Goal: Check status: Check status

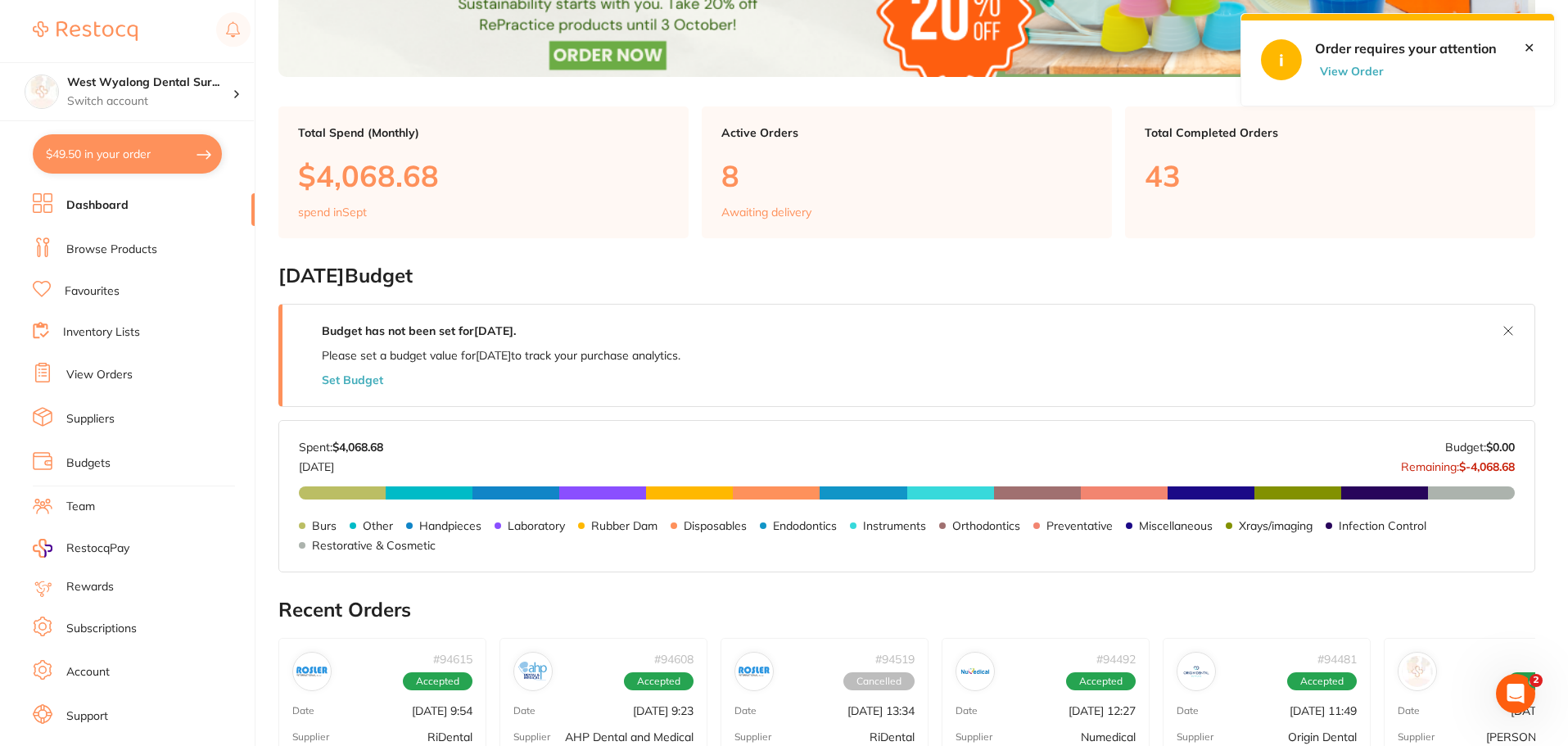
click at [105, 376] on link "View Orders" at bounding box center [99, 375] width 66 height 17
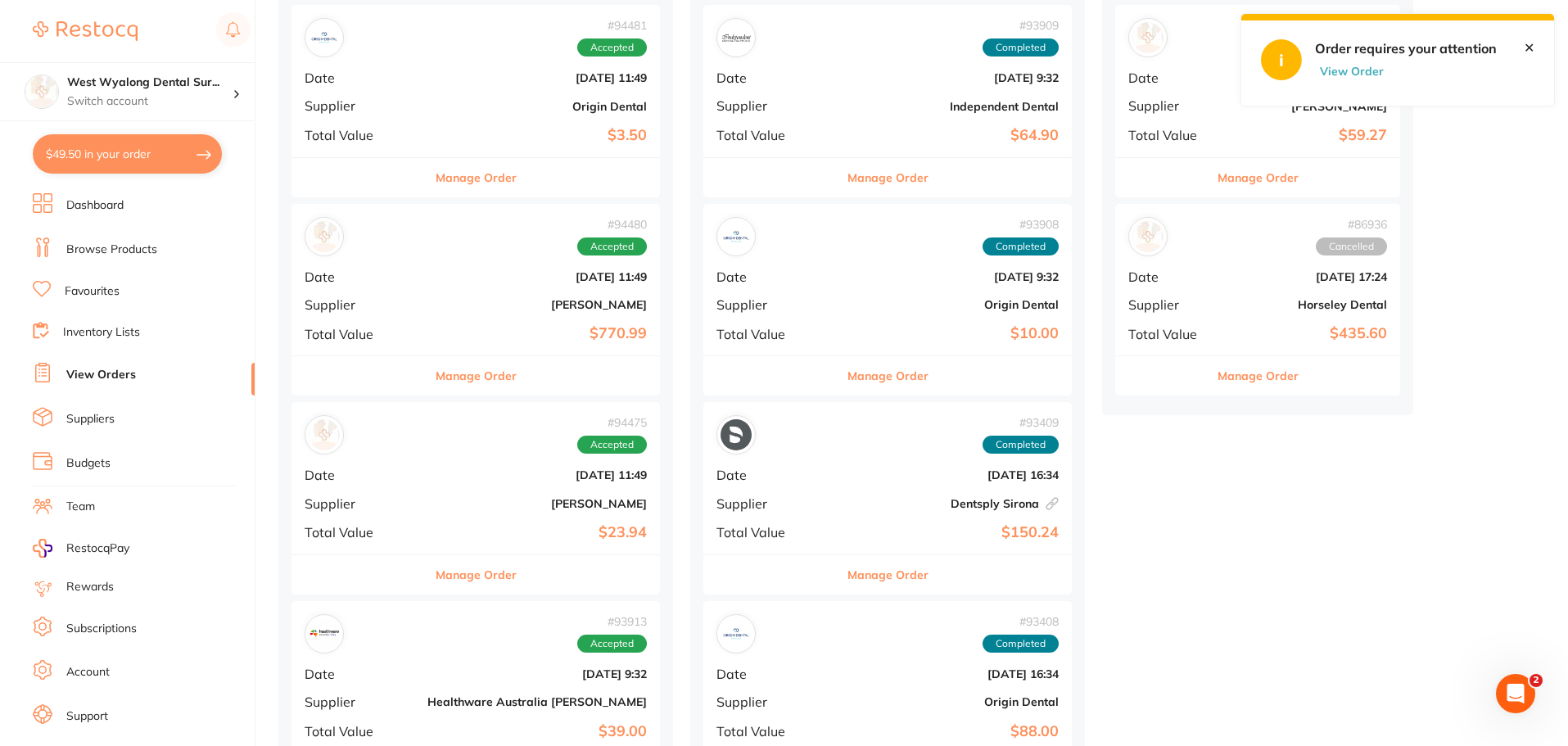
scroll to position [819, 0]
click at [399, 91] on div "# 94481 Accepted Date [DATE] 11:49 Supplier Origin Dental Total Value $3.50" at bounding box center [476, 81] width 368 height 152
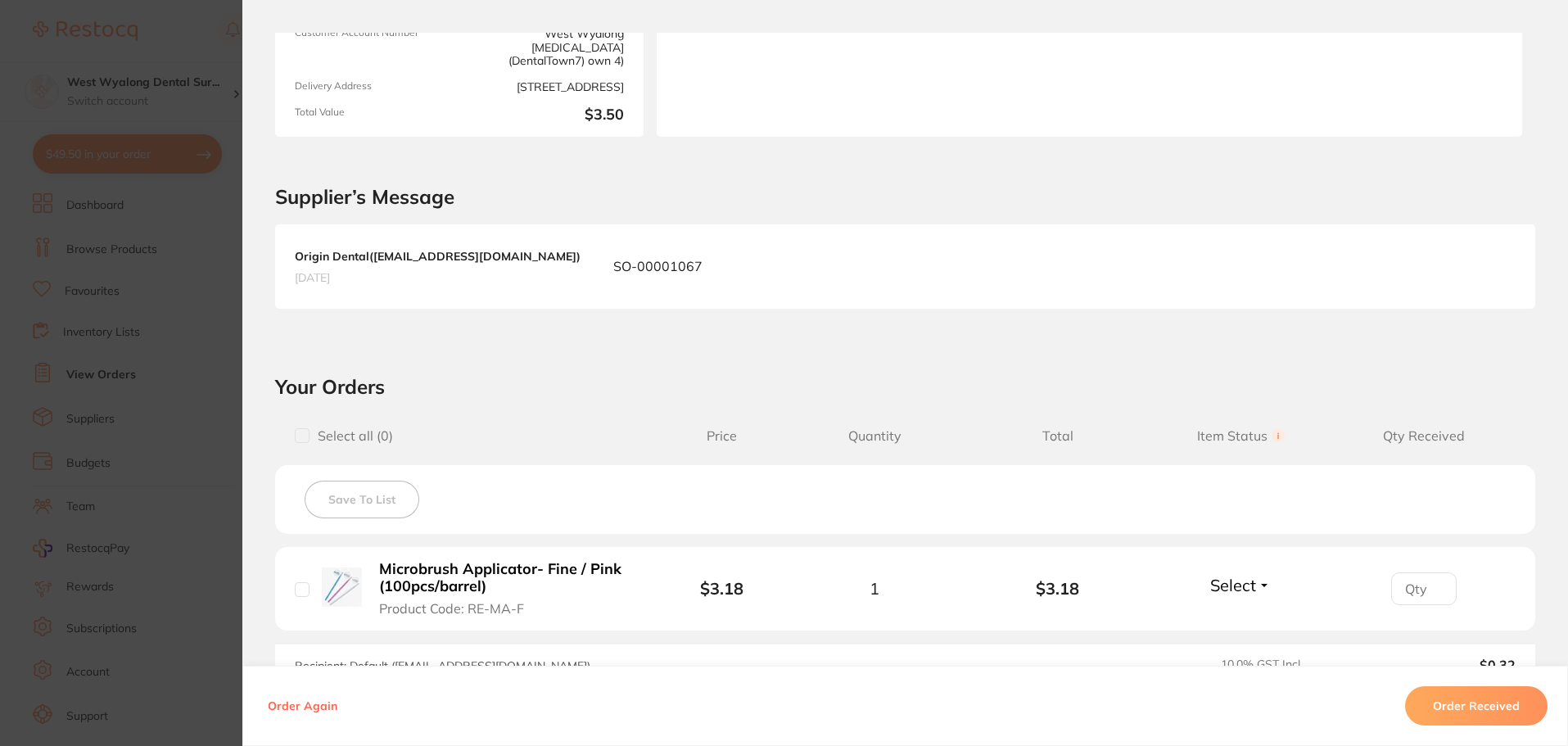
scroll to position [245, 0]
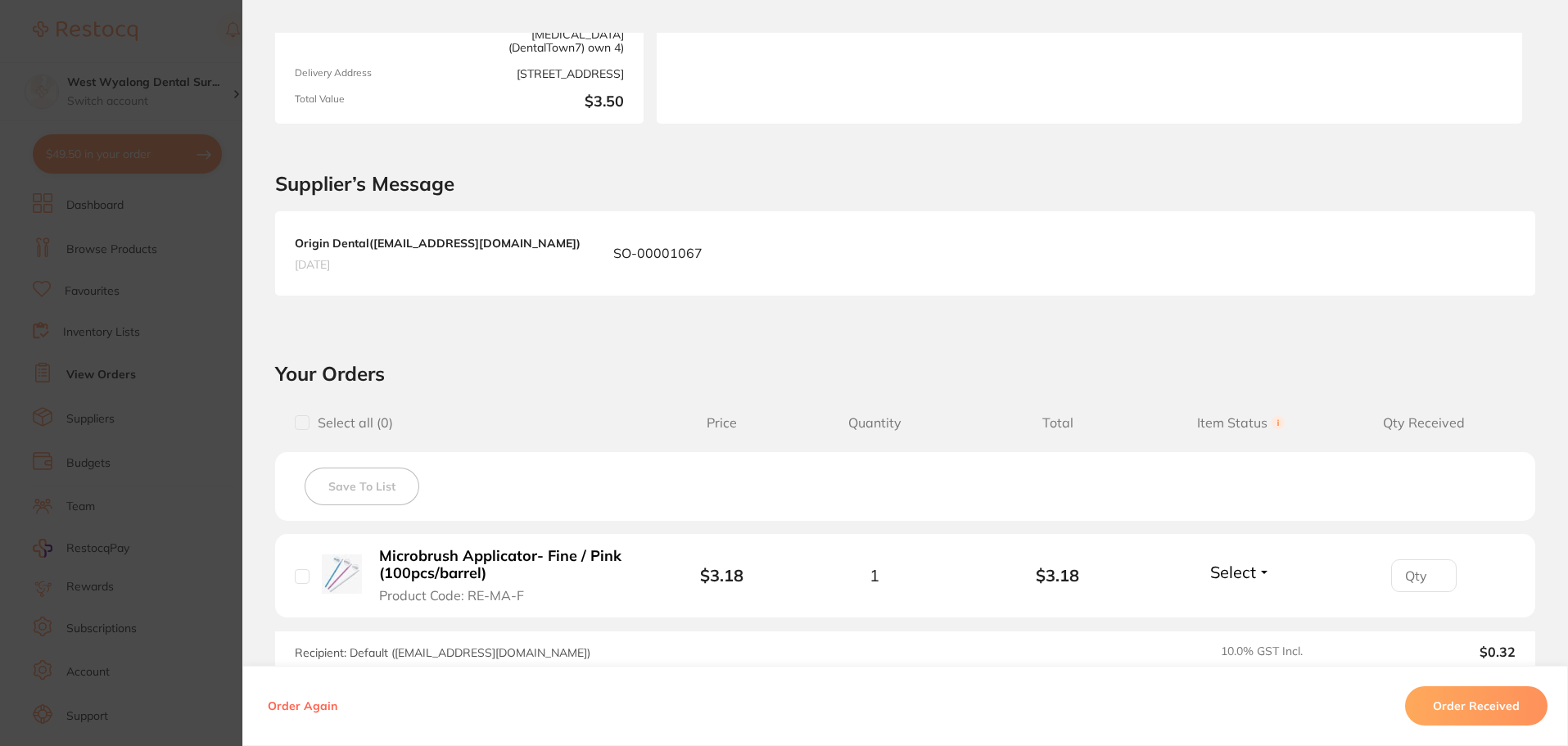
click at [301, 580] on input "checkbox" at bounding box center [302, 577] width 15 height 15
checkbox input "true"
click at [1445, 715] on button "Order Received" at bounding box center [1477, 706] width 142 height 39
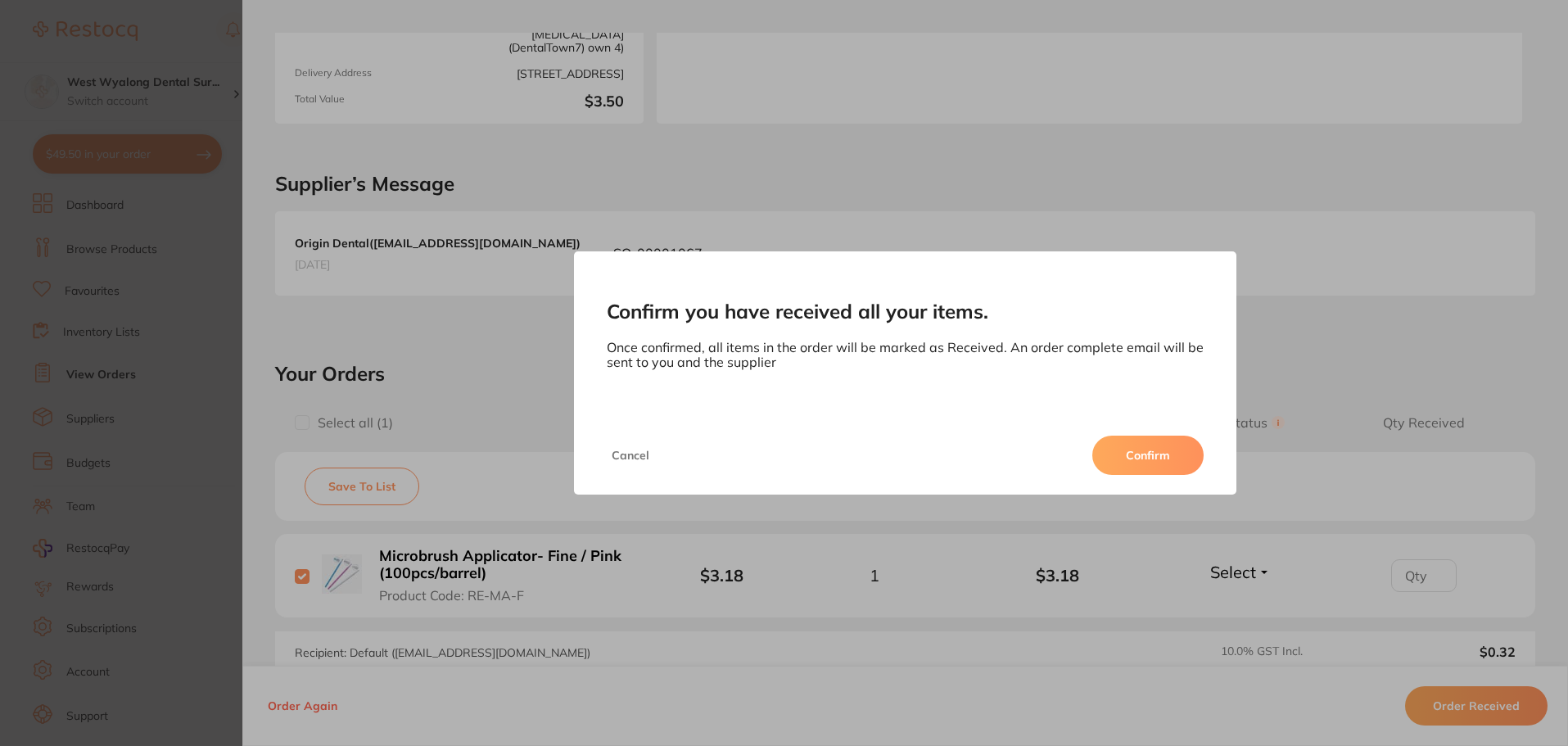
click at [1163, 465] on button "Confirm" at bounding box center [1148, 455] width 111 height 39
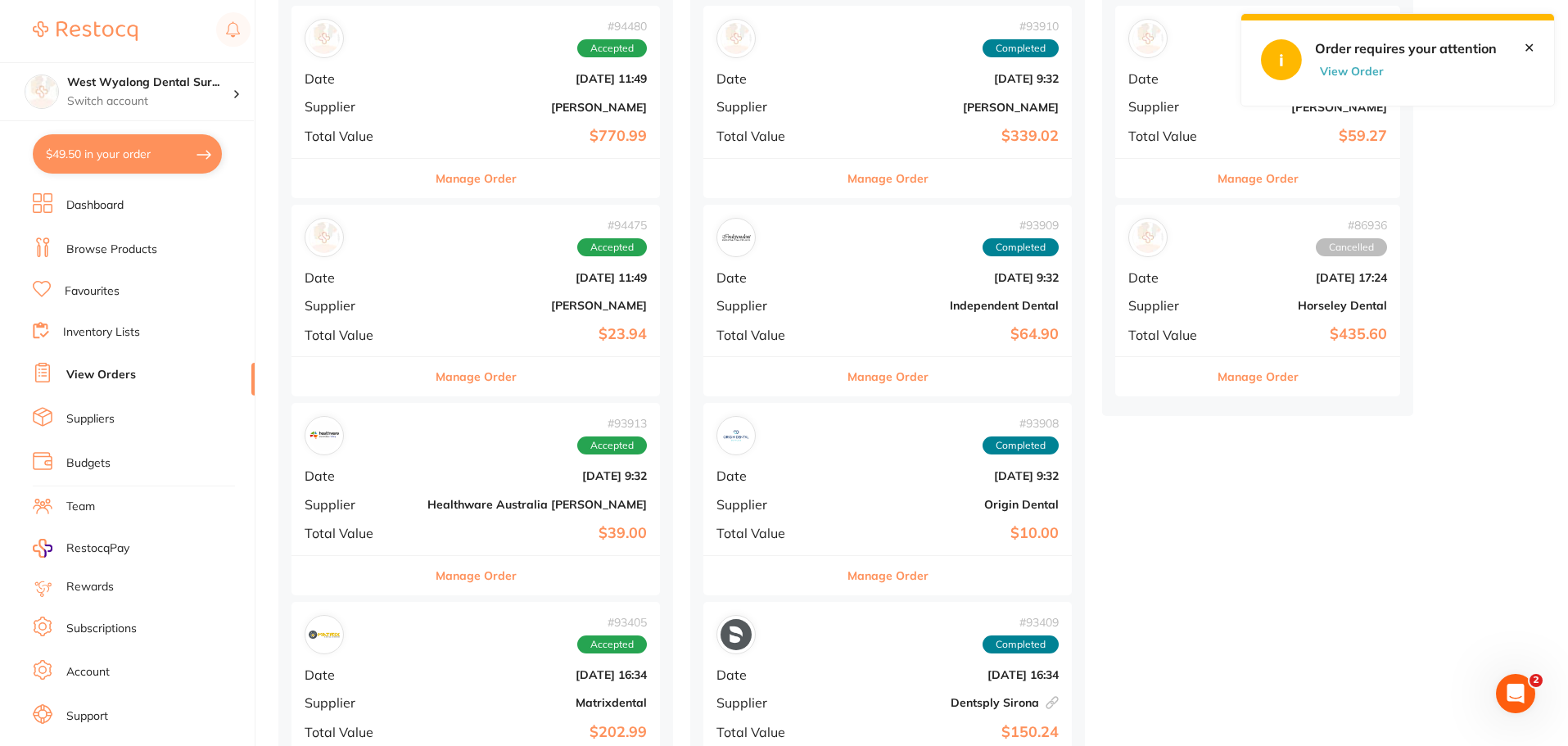
click at [436, 80] on b "[DATE] 11:49" at bounding box center [537, 79] width 219 height 13
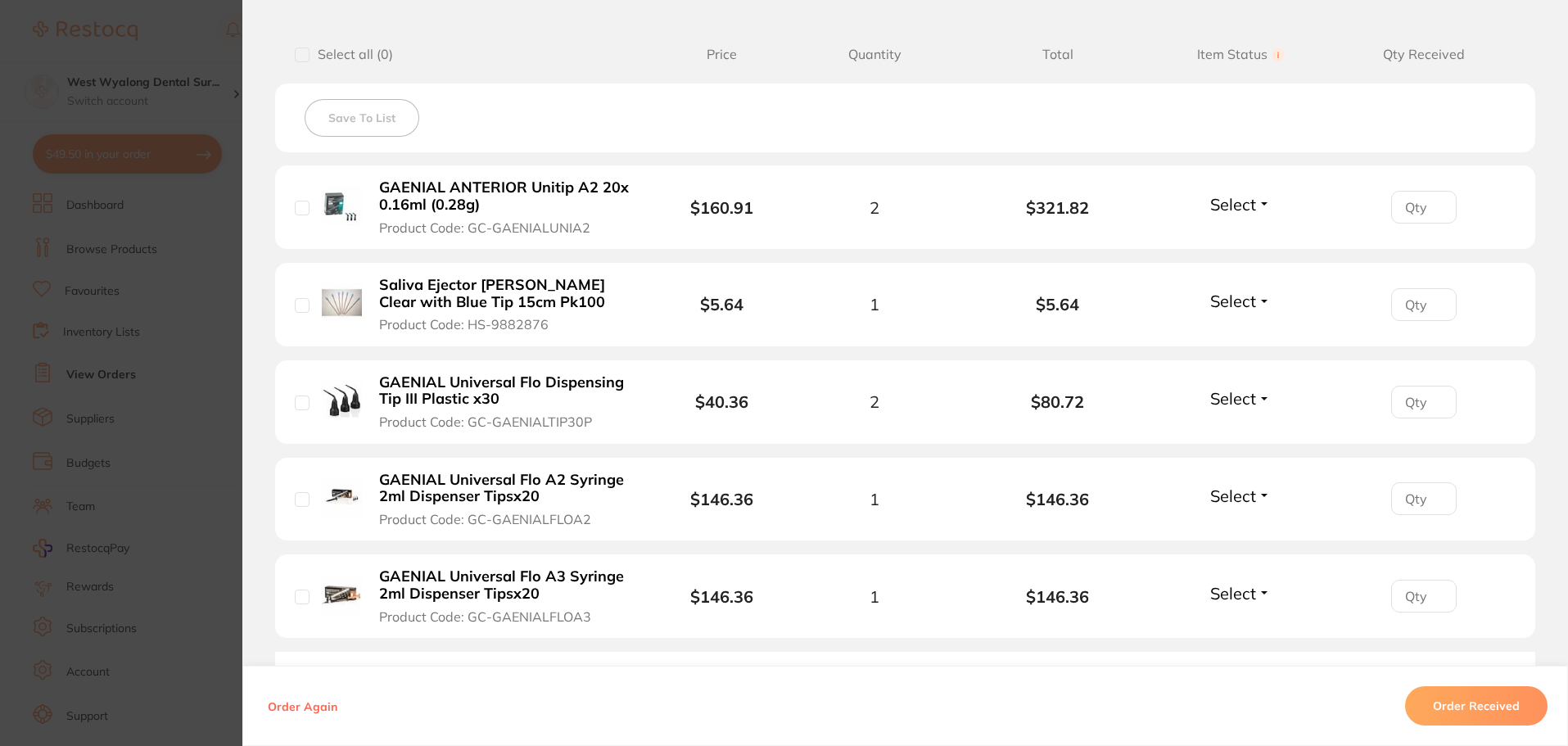
scroll to position [491, 0]
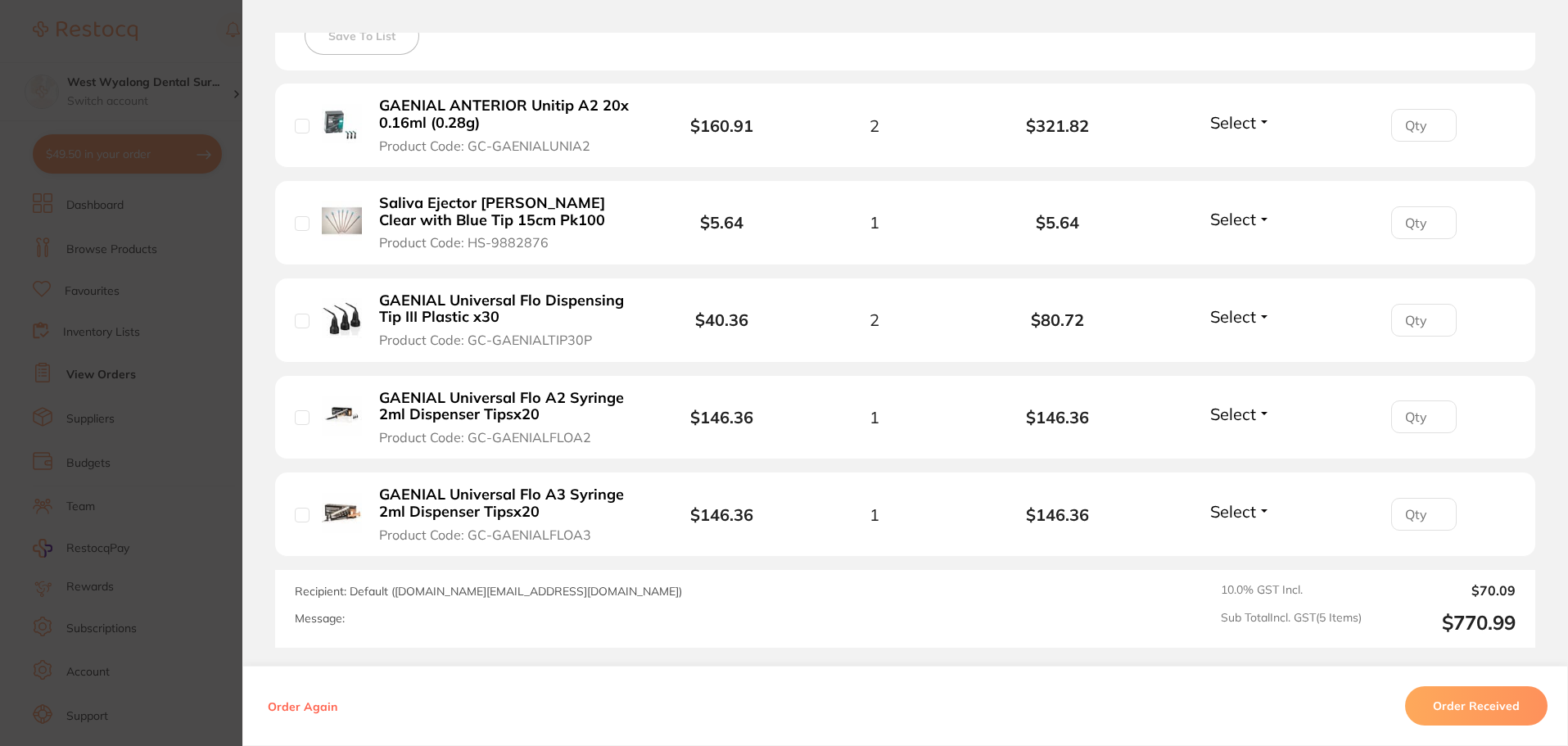
click at [295, 513] on input "checkbox" at bounding box center [302, 516] width 15 height 15
checkbox input "true"
click at [299, 420] on input "checkbox" at bounding box center [302, 418] width 15 height 15
checkbox input "true"
click at [295, 316] on input "checkbox" at bounding box center [302, 322] width 15 height 15
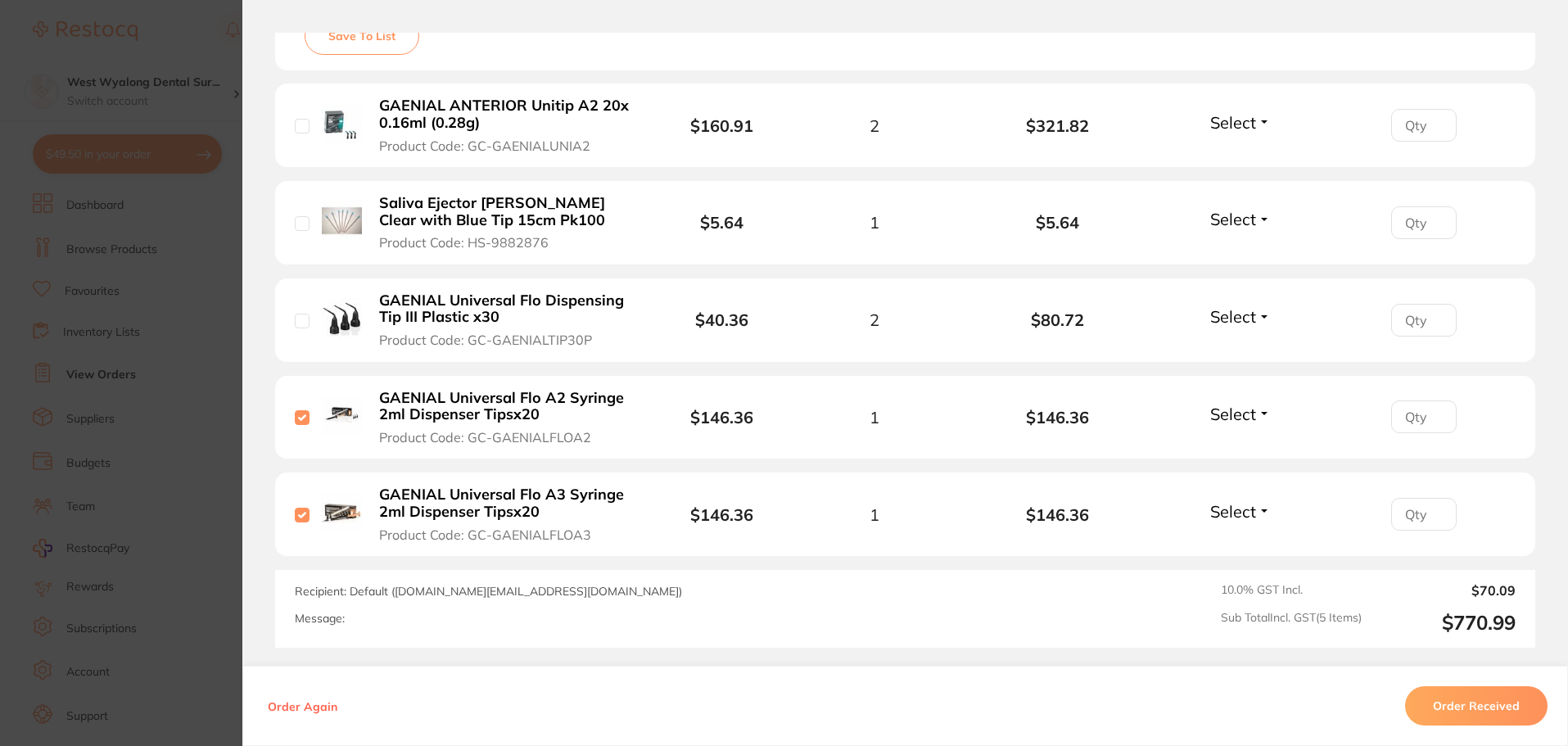
checkbox input "true"
click at [295, 229] on input "checkbox" at bounding box center [302, 224] width 15 height 15
checkbox input "true"
click at [302, 126] on input "checkbox" at bounding box center [302, 126] width 15 height 15
checkbox input "true"
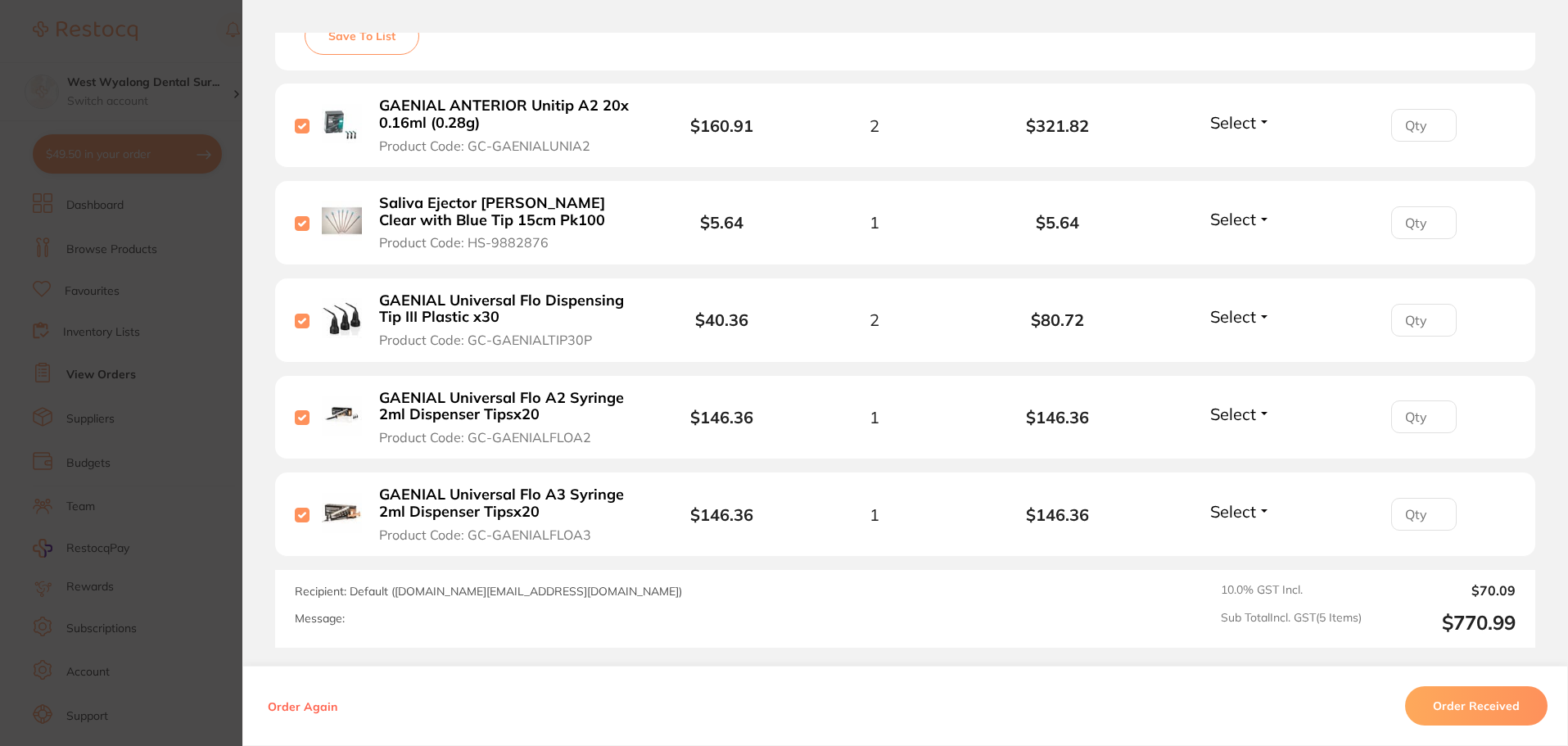
click at [1478, 704] on button "Order Received" at bounding box center [1477, 706] width 142 height 39
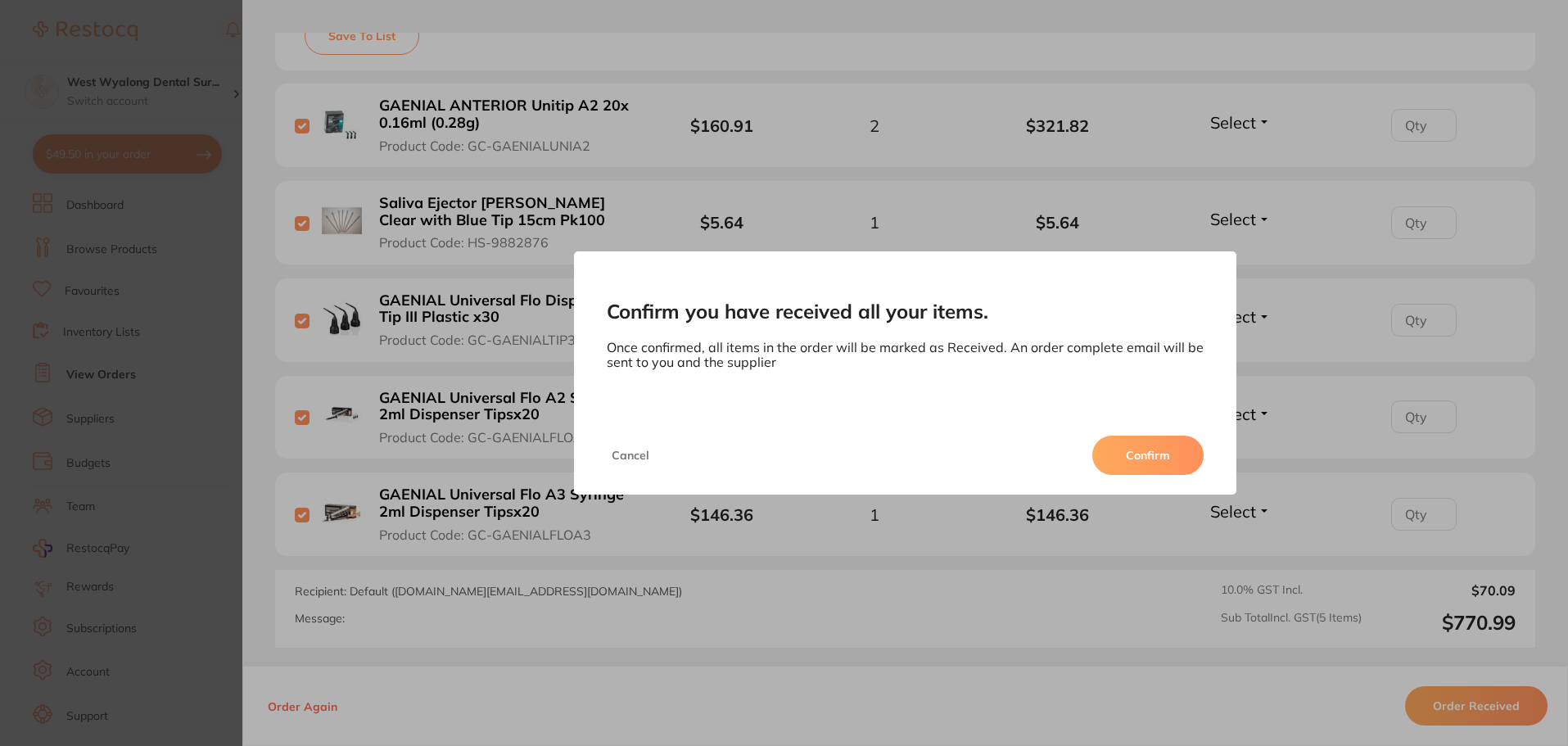
click at [1145, 458] on button "Confirm" at bounding box center [1148, 455] width 111 height 39
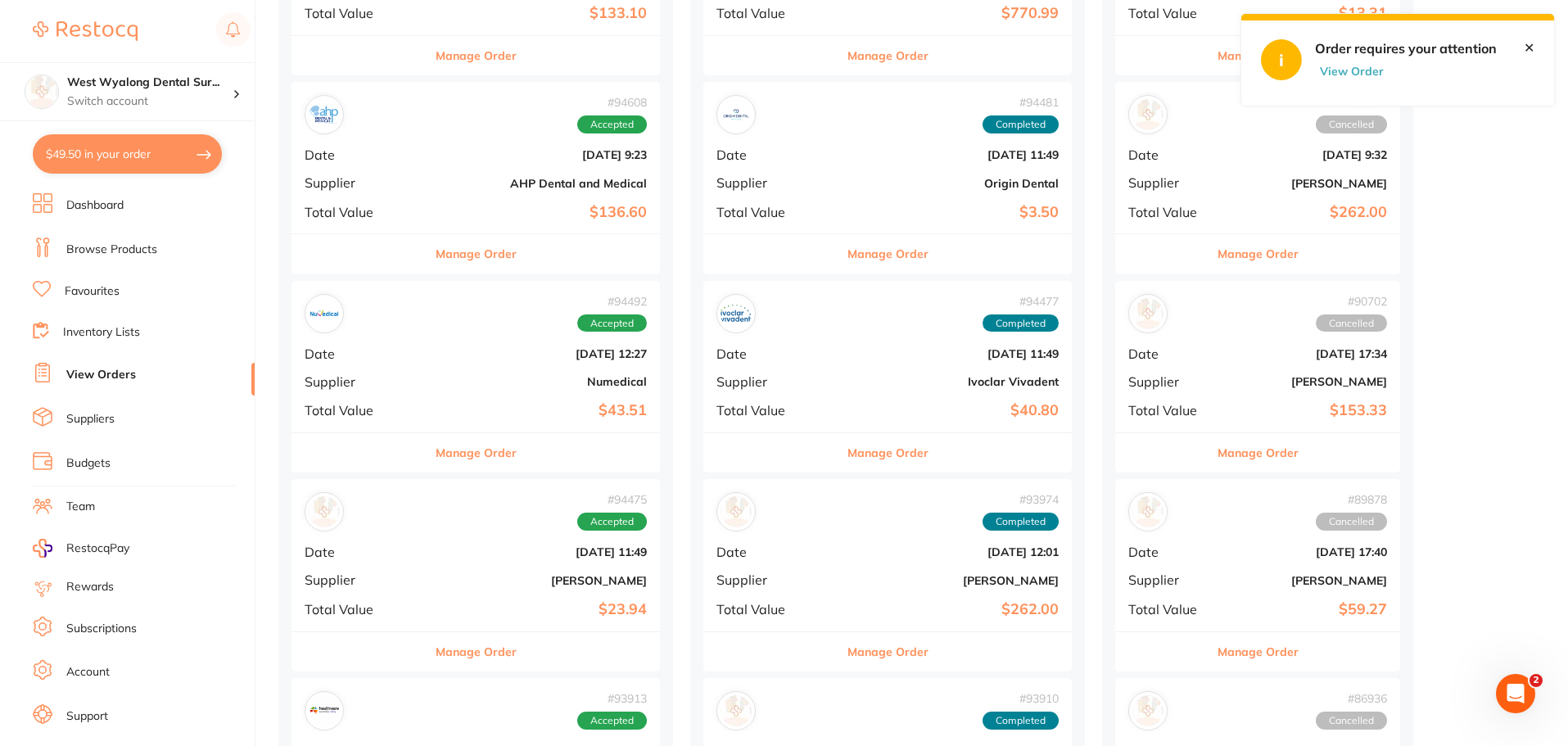
scroll to position [164, 0]
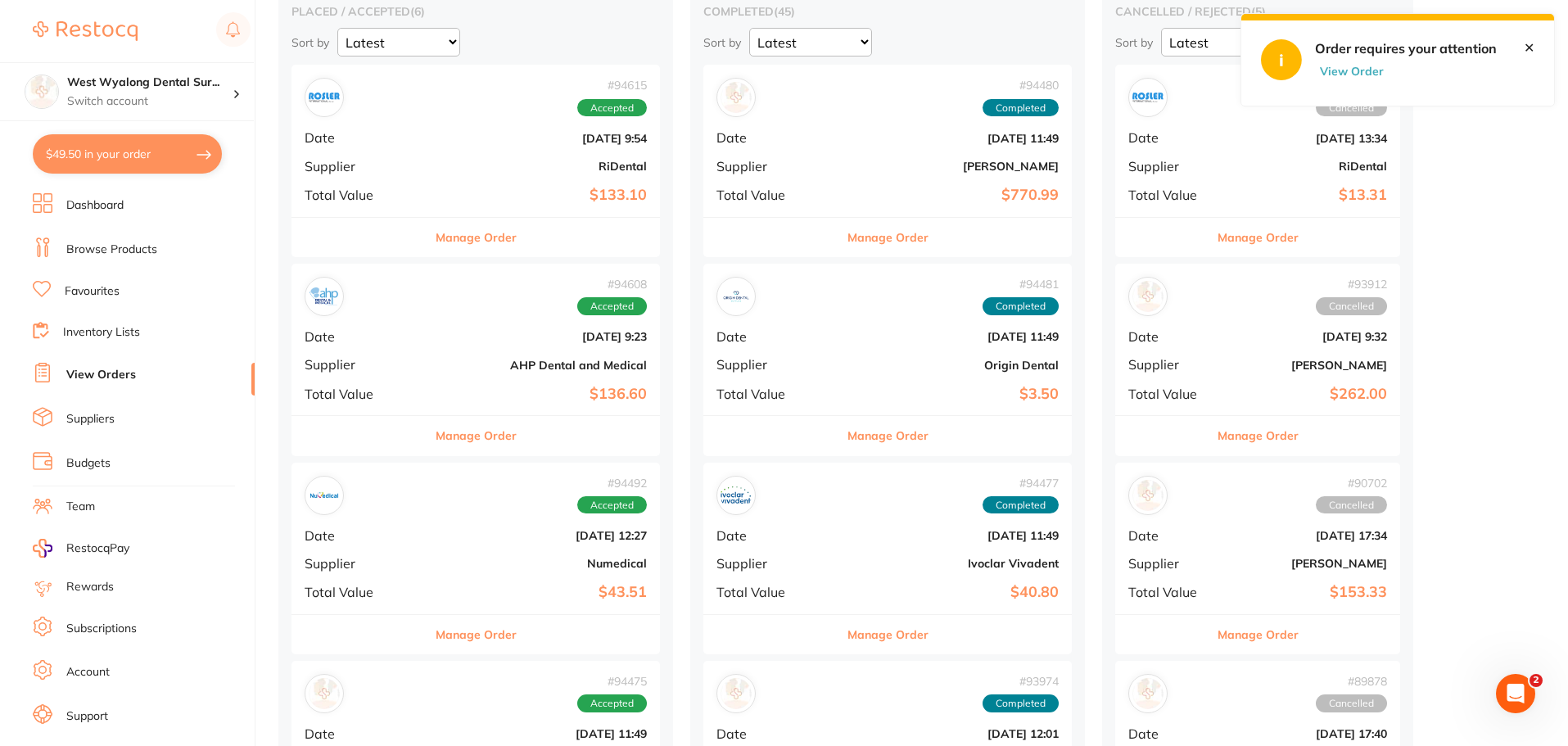
click at [481, 384] on div "# 94608 Accepted Date [DATE] 9:23 Supplier AHP Dental and Medical Total Value $…" at bounding box center [476, 339] width 368 height 152
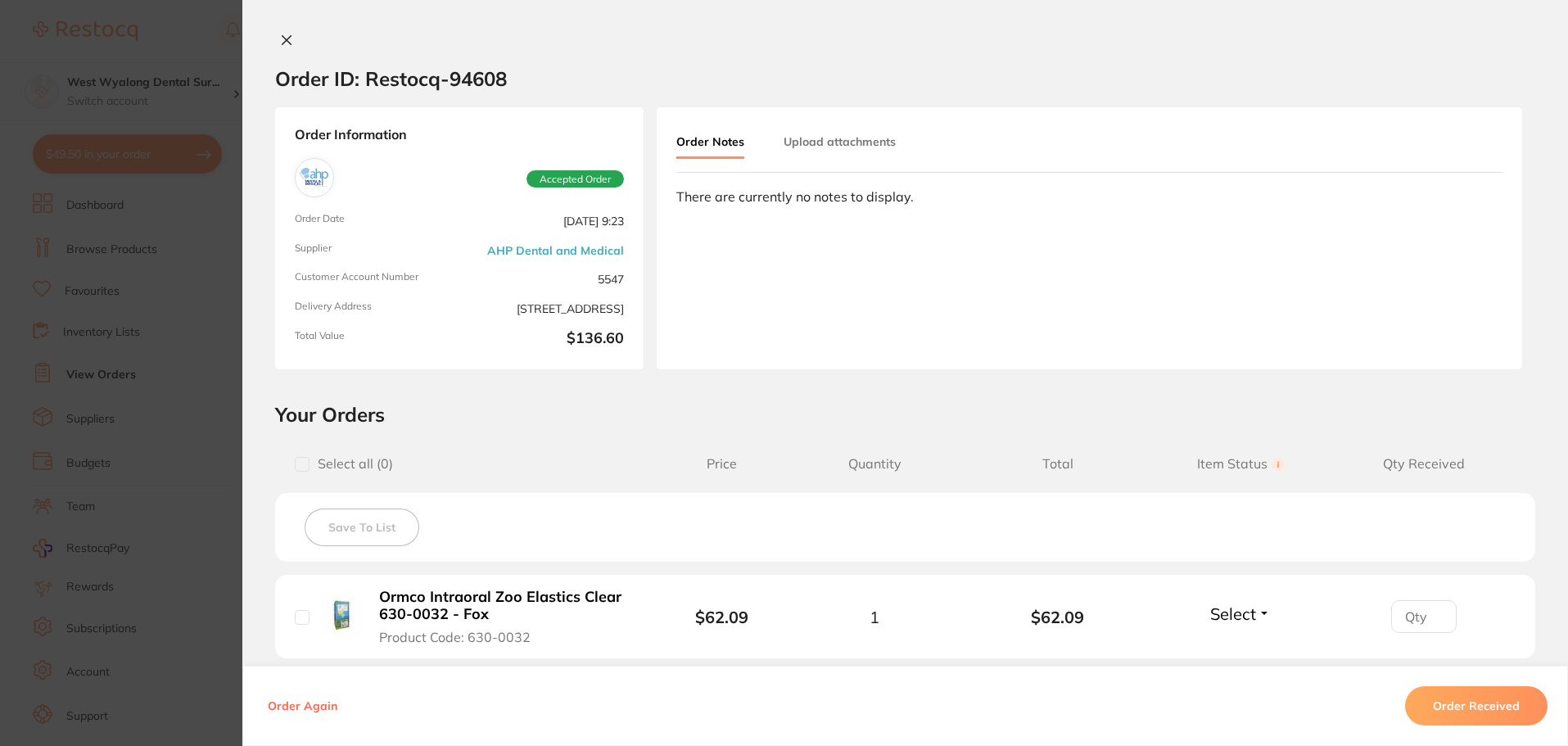
click at [295, 616] on input "checkbox" at bounding box center [302, 618] width 15 height 15
checkbox input "true"
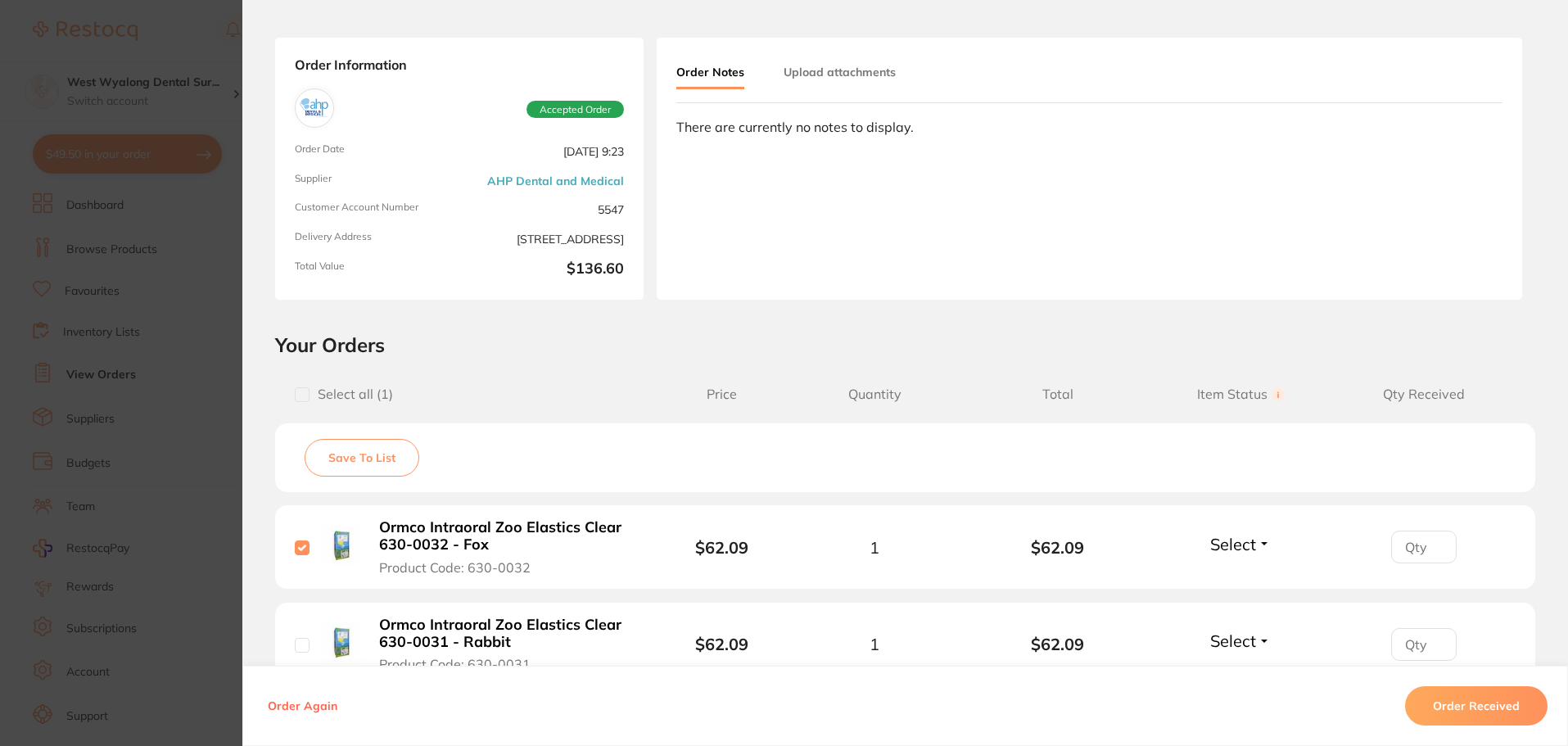
scroll to position [164, 0]
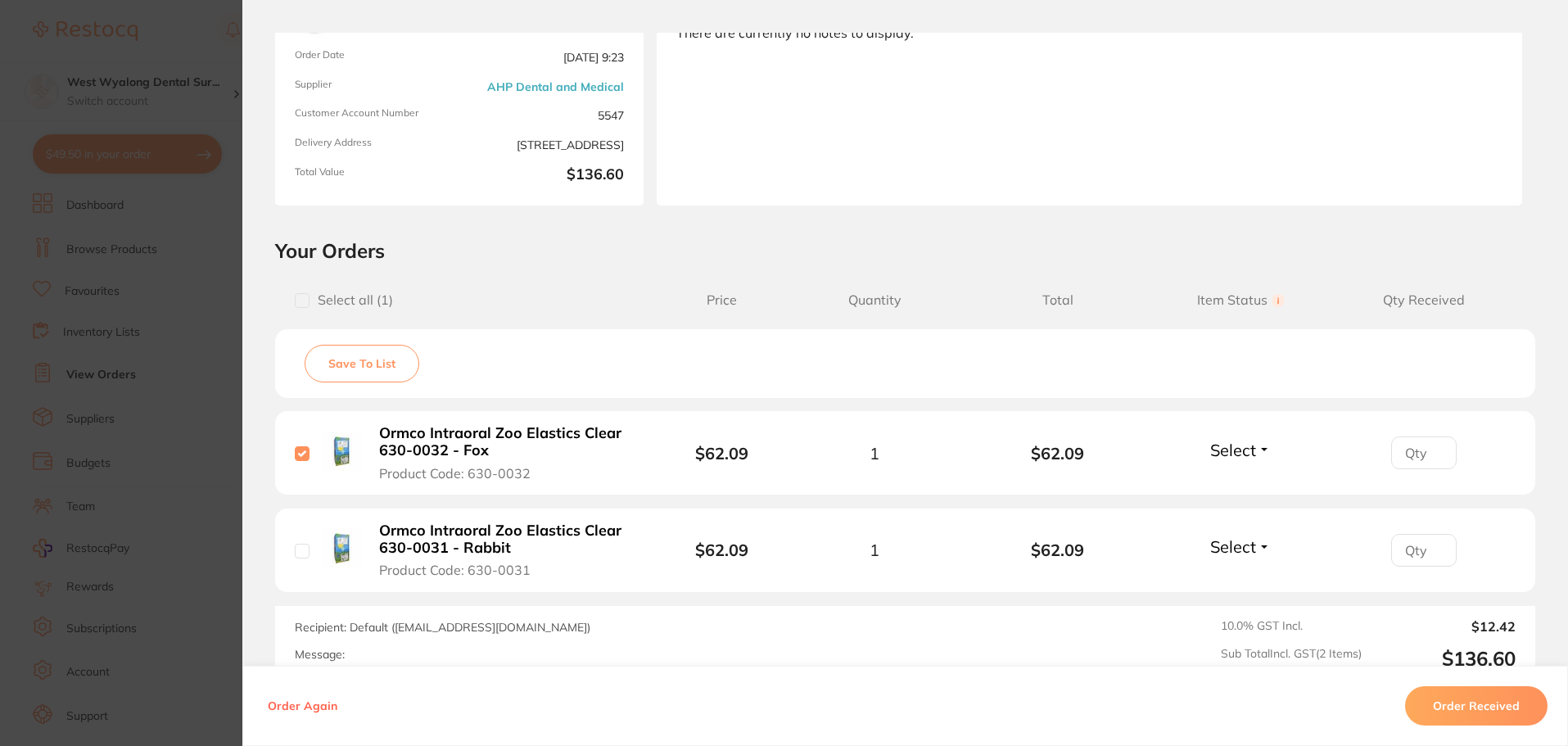
click at [297, 552] on input "checkbox" at bounding box center [302, 552] width 15 height 15
checkbox input "true"
click at [1469, 708] on button "Order Received" at bounding box center [1477, 706] width 142 height 39
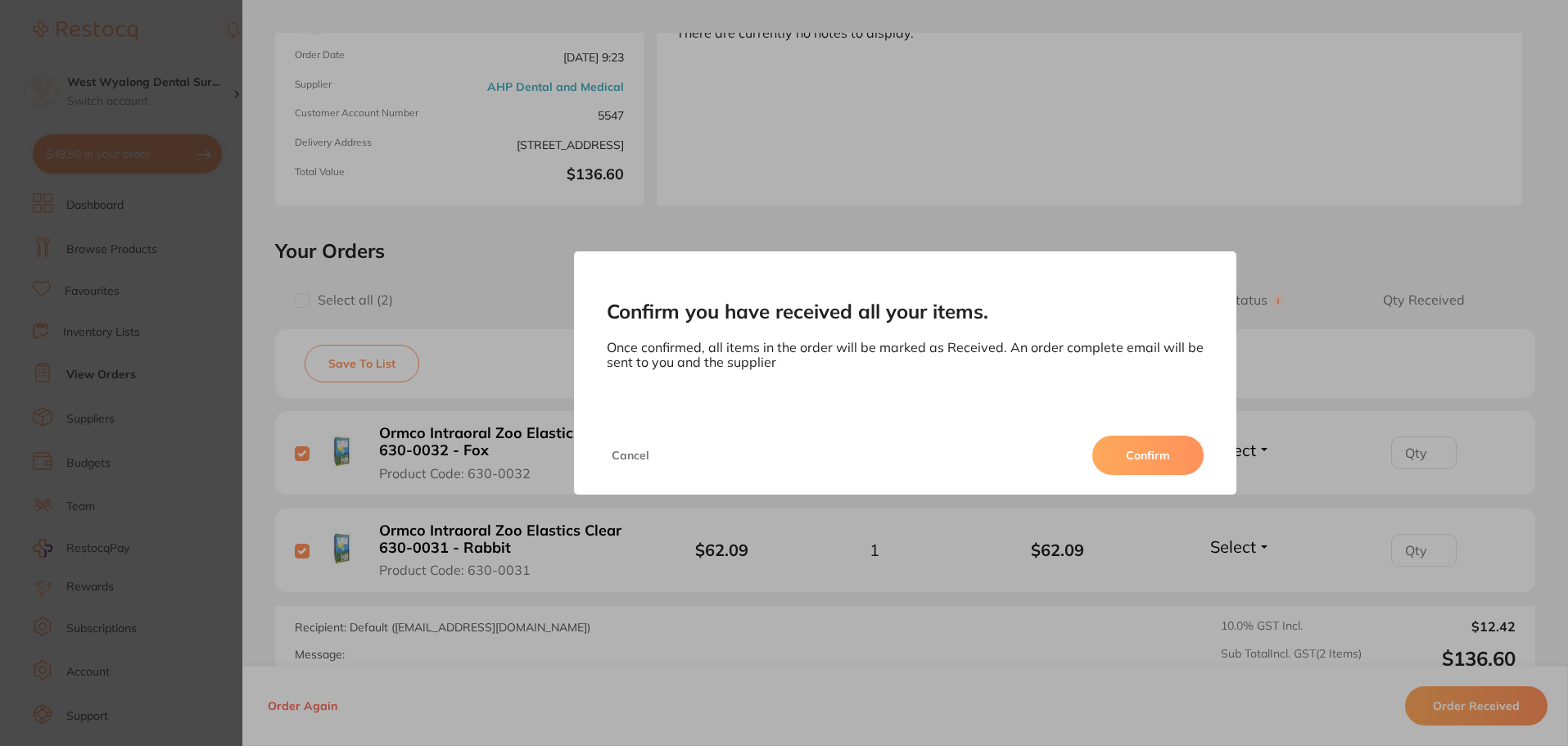
click at [635, 455] on button "Cancel" at bounding box center [630, 455] width 48 height 39
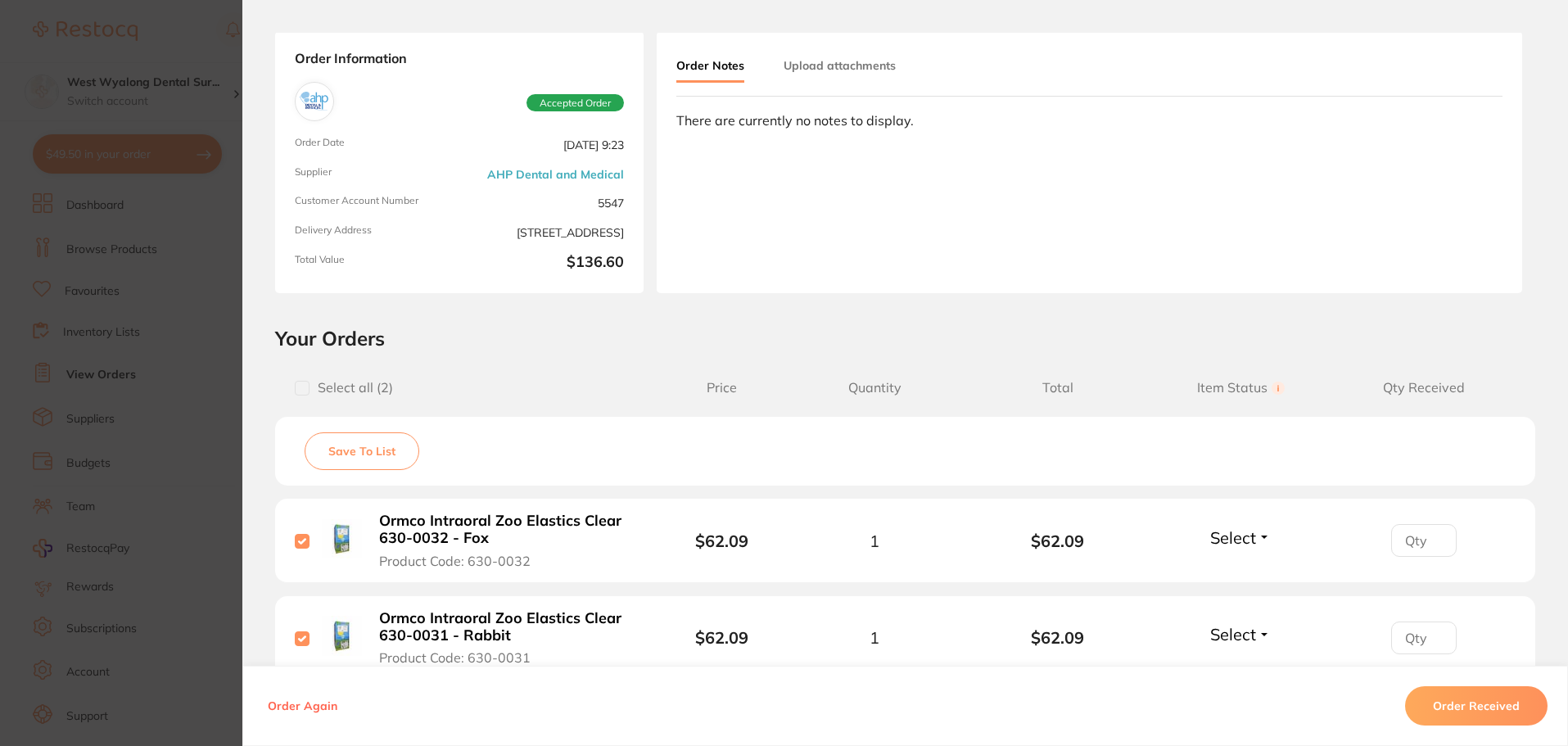
scroll to position [0, 0]
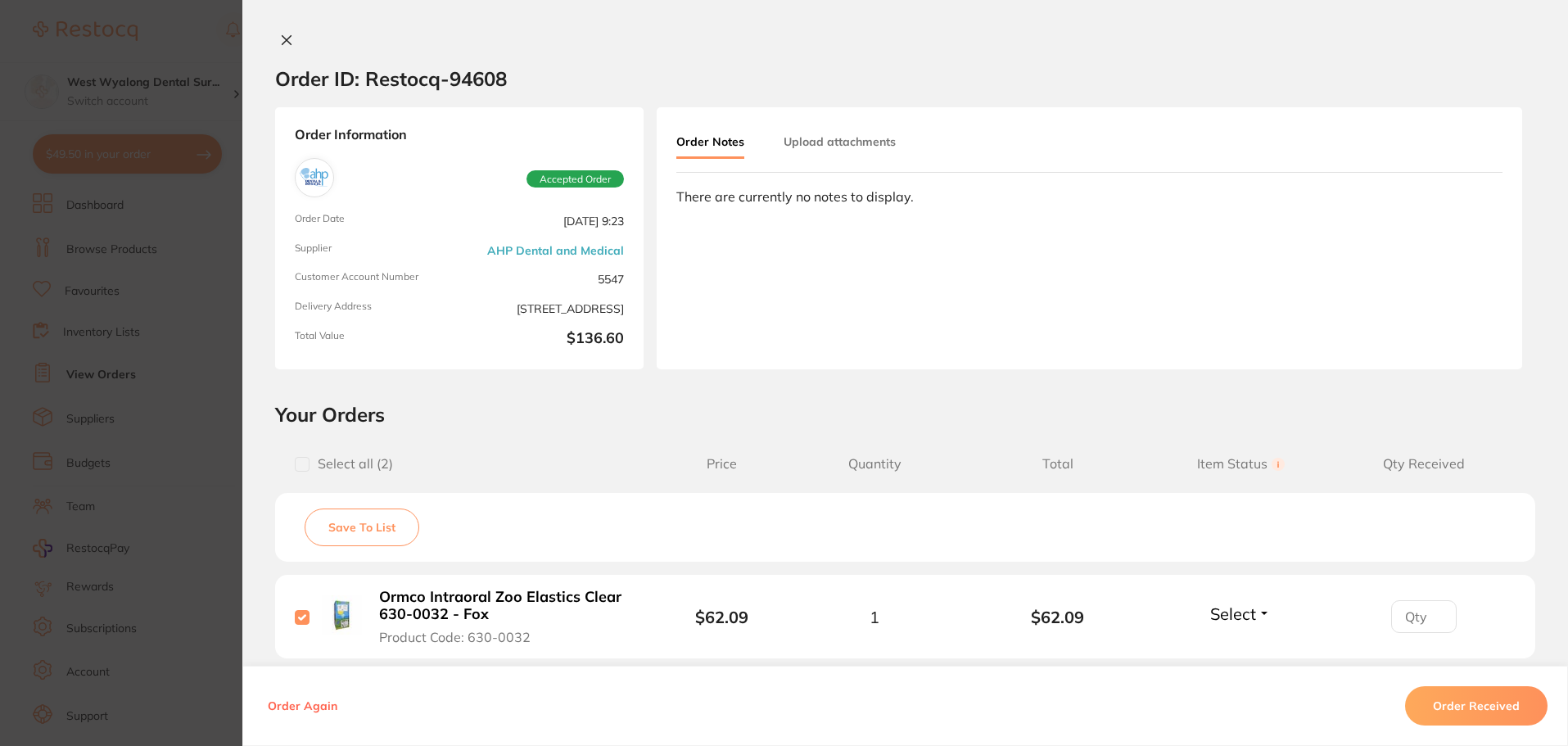
click at [280, 41] on icon at bounding box center [287, 40] width 13 height 13
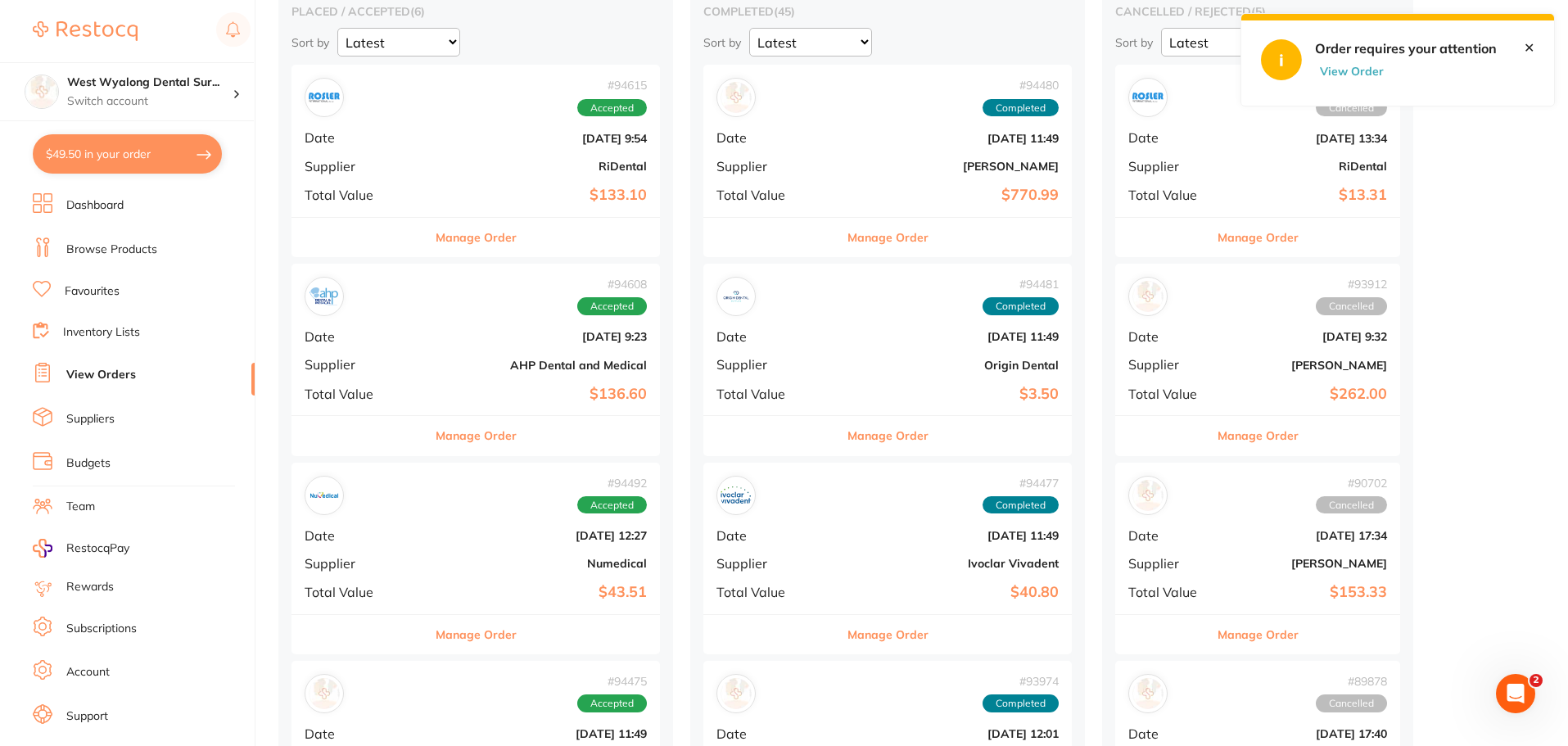
click at [485, 381] on div "# 94608 Accepted Date [DATE] 9:23 Supplier AHP Dental and Medical Total Value $…" at bounding box center [476, 339] width 368 height 152
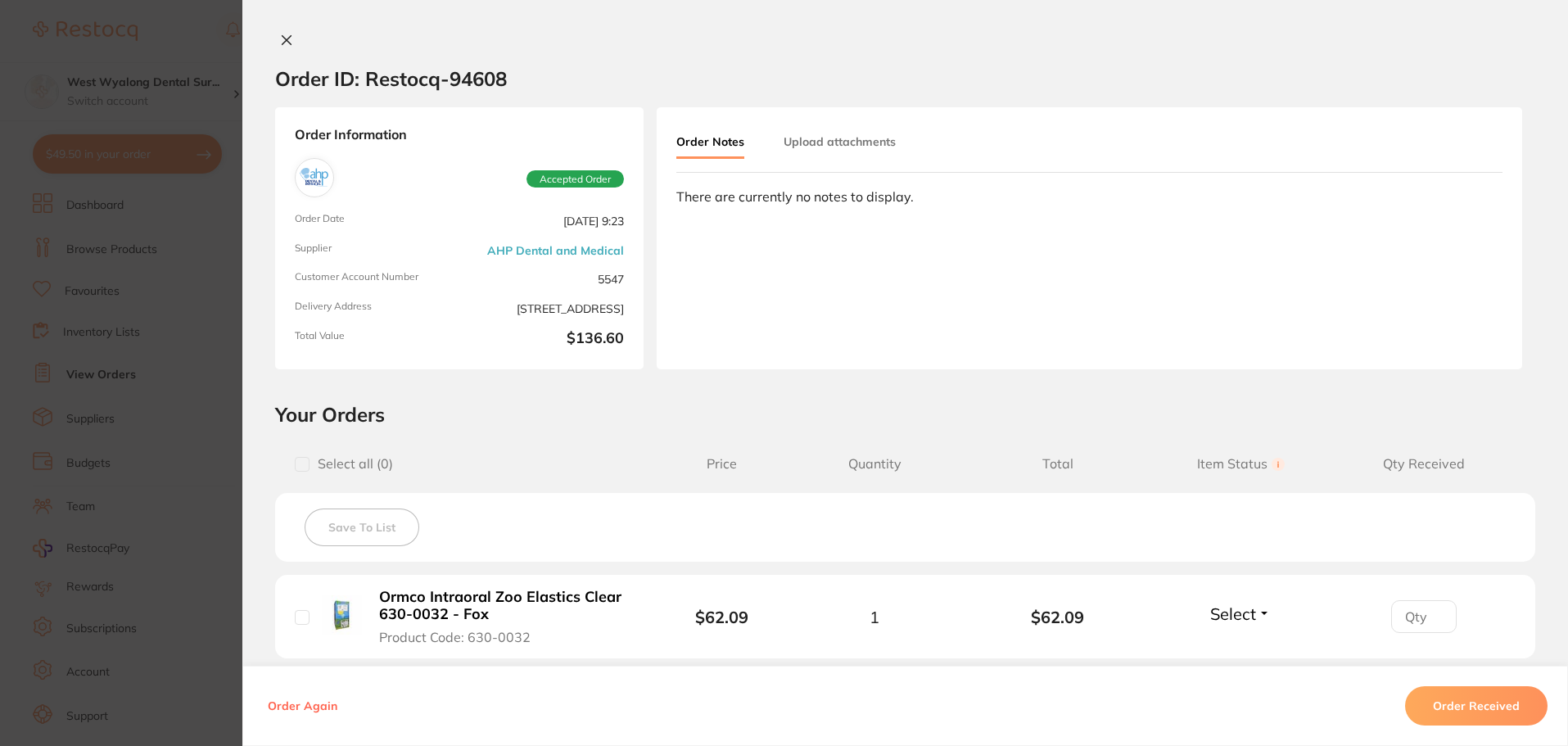
scroll to position [245, 0]
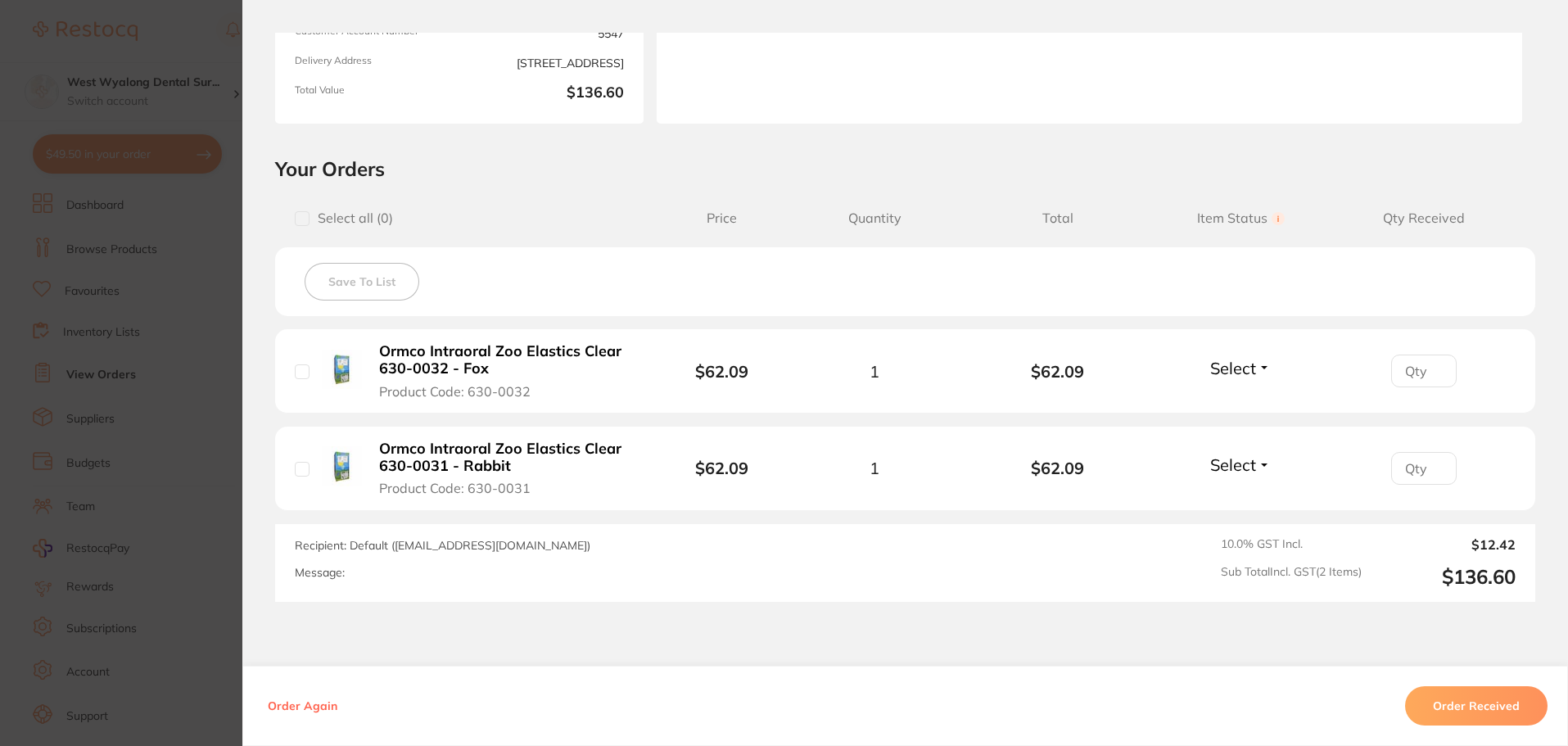
click at [301, 374] on input "checkbox" at bounding box center [302, 372] width 15 height 15
checkbox input "true"
click at [296, 467] on input "checkbox" at bounding box center [302, 470] width 15 height 15
checkbox input "true"
click at [1488, 718] on button "Order Received" at bounding box center [1477, 706] width 142 height 39
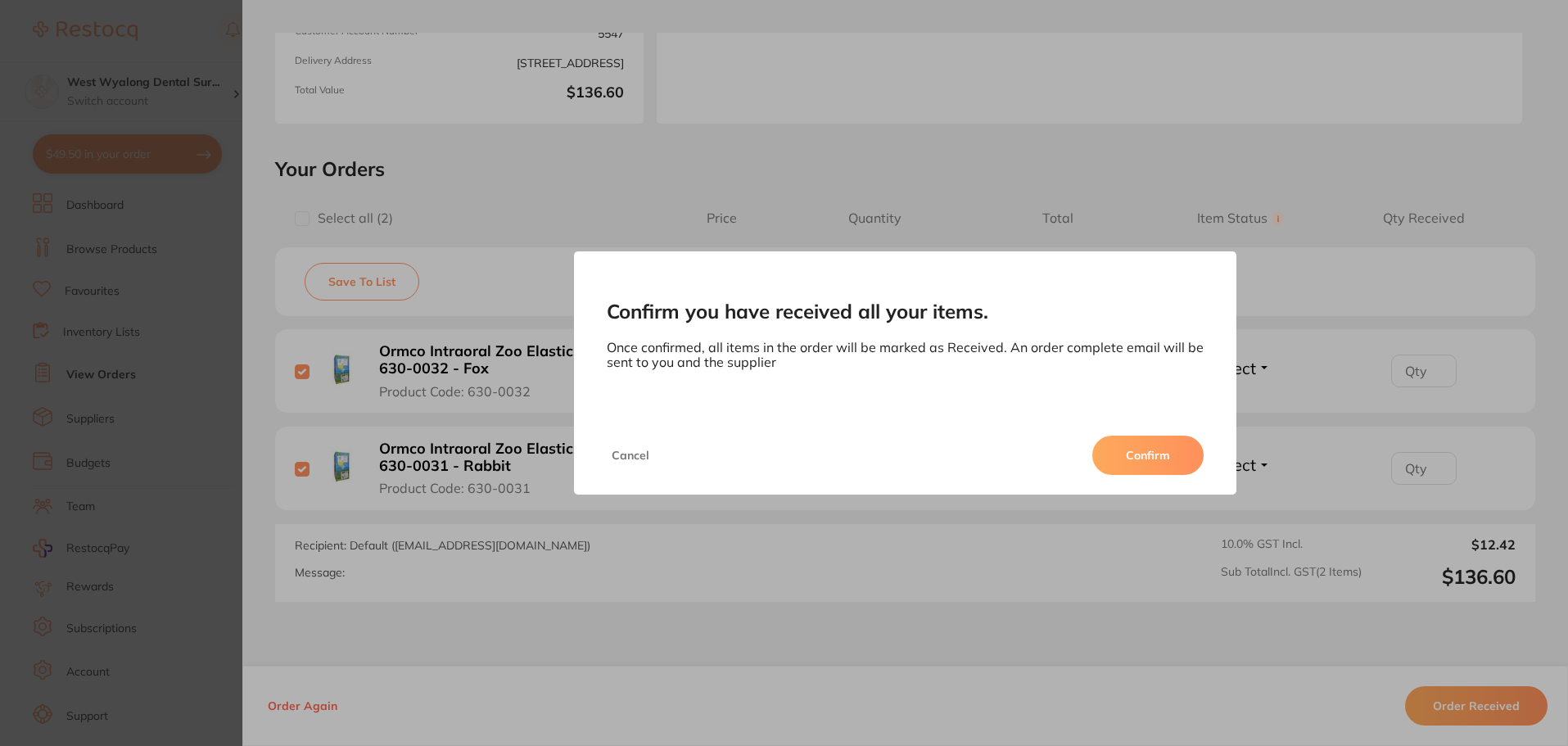
click at [1138, 463] on button "Confirm" at bounding box center [1148, 455] width 111 height 39
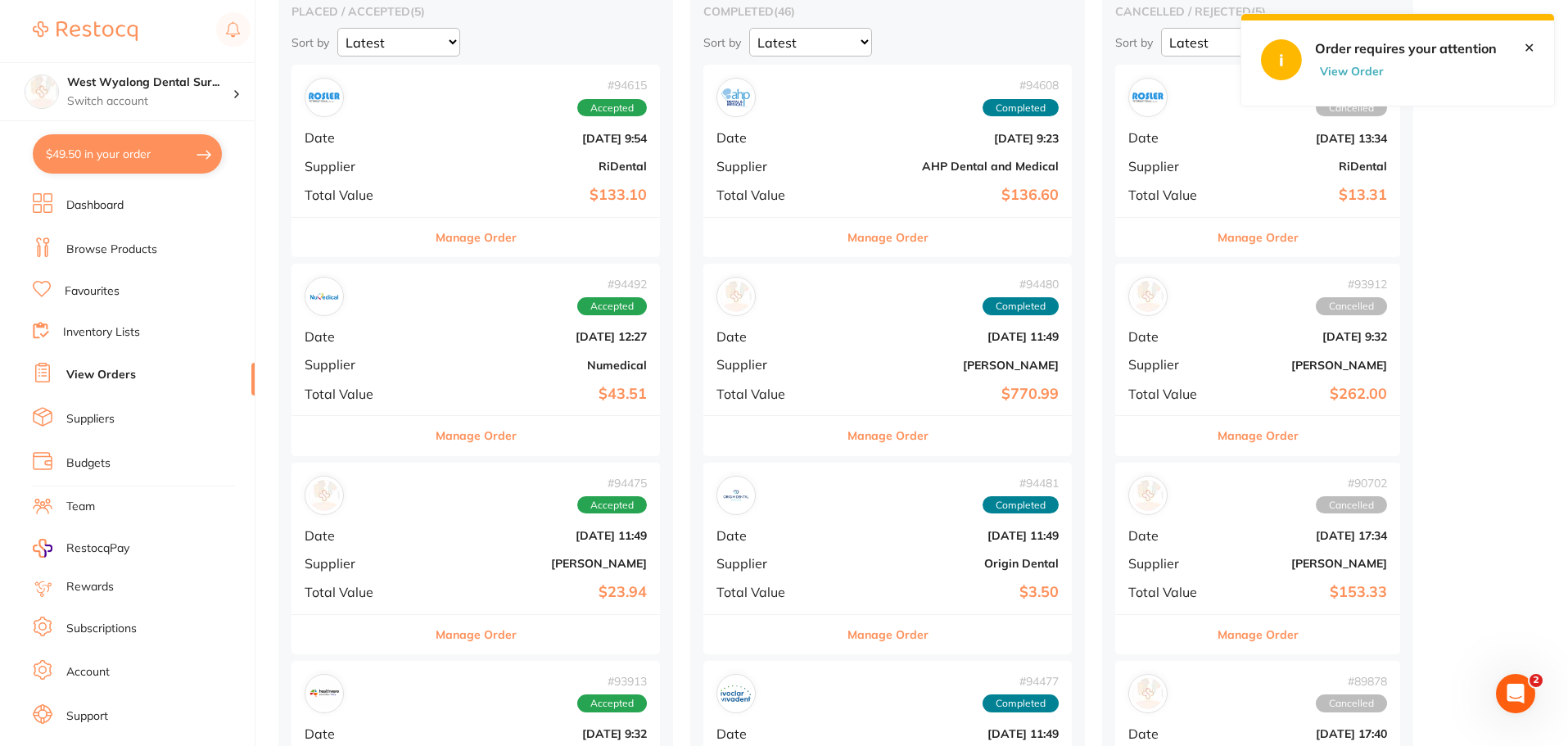
click at [486, 571] on div "# 94475 Accepted Date [DATE] 11:49 Supplier [PERSON_NAME] Total Value $23.94" at bounding box center [476, 538] width 368 height 152
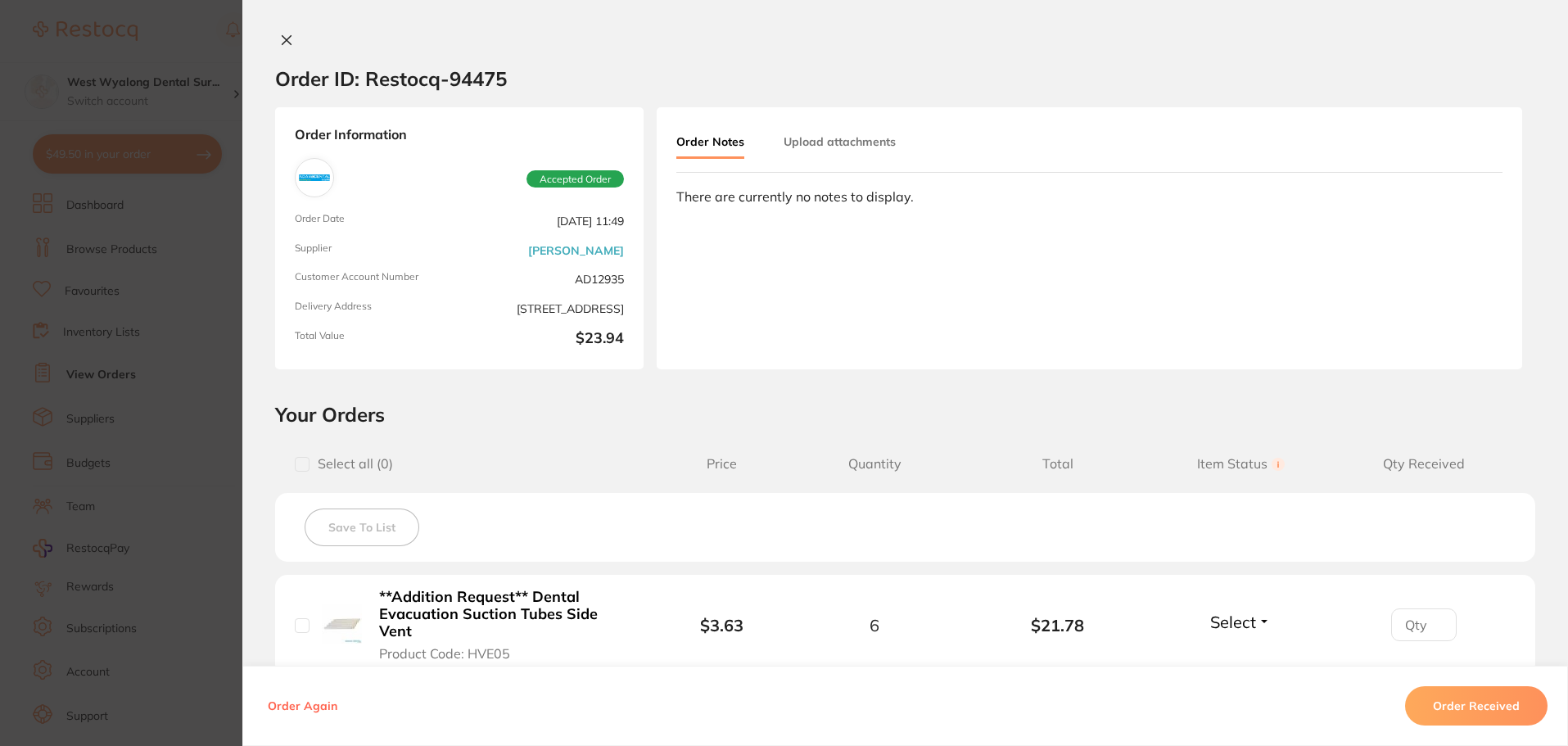
click at [297, 620] on input "checkbox" at bounding box center [302, 626] width 15 height 15
checkbox input "true"
click at [1473, 711] on button "Order Received" at bounding box center [1477, 706] width 142 height 39
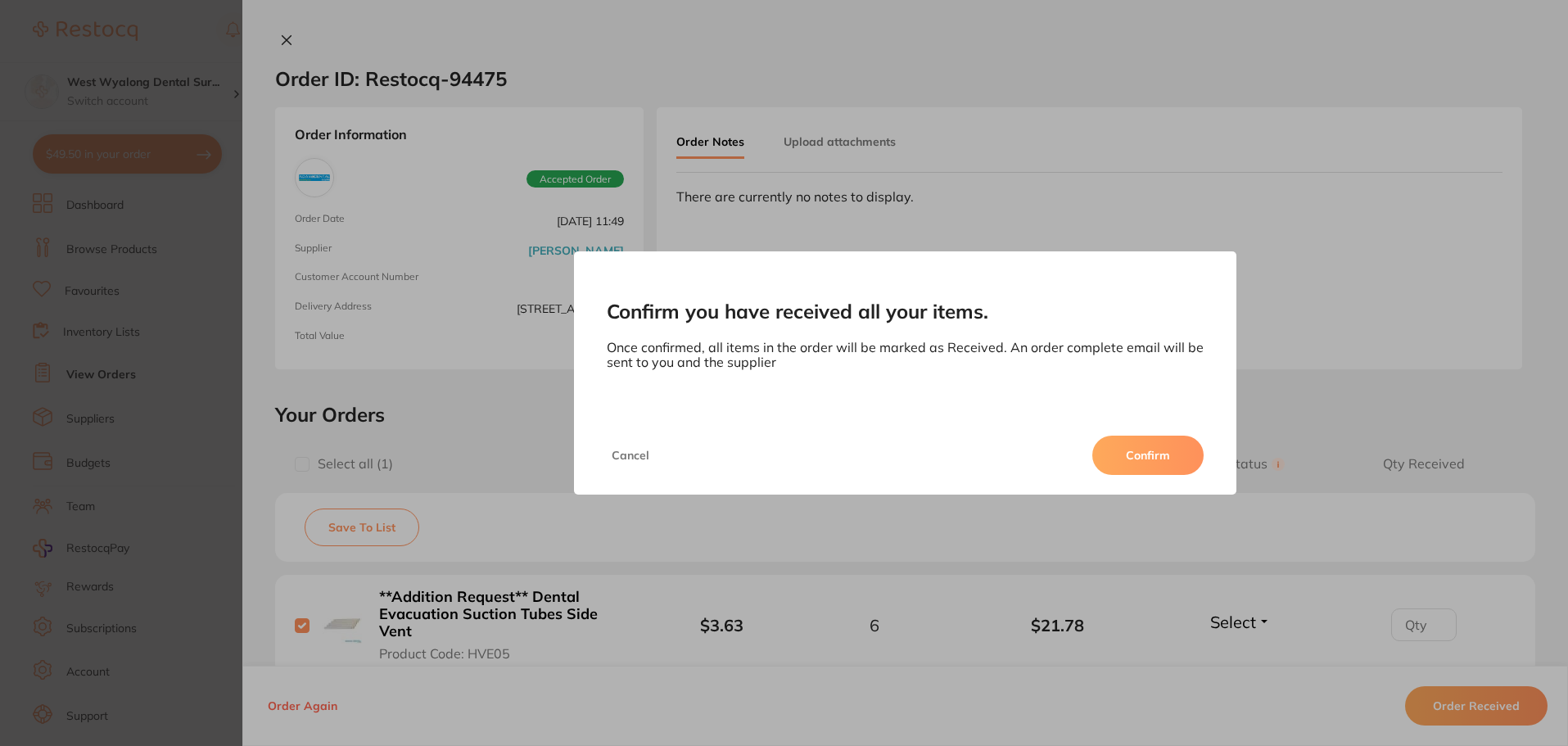
click at [1142, 459] on button "Confirm" at bounding box center [1148, 455] width 111 height 39
